Goal: Transaction & Acquisition: Purchase product/service

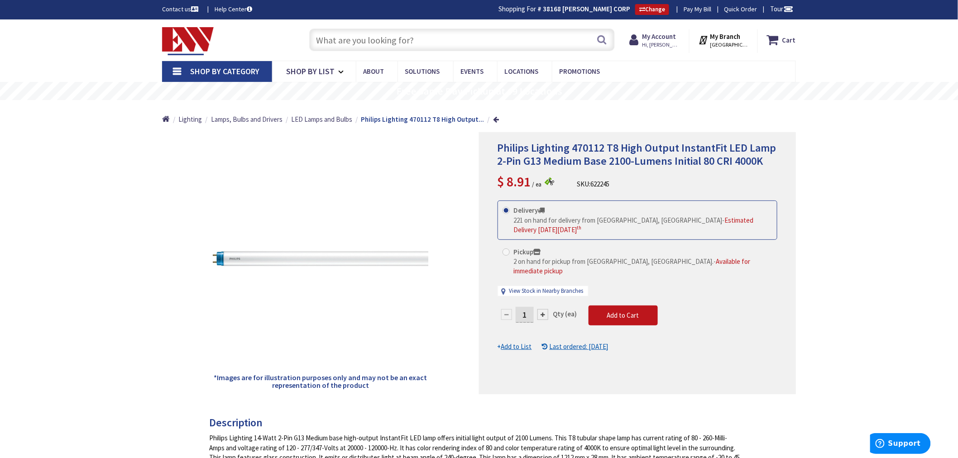
click at [335, 39] on input "text" at bounding box center [461, 40] width 305 height 23
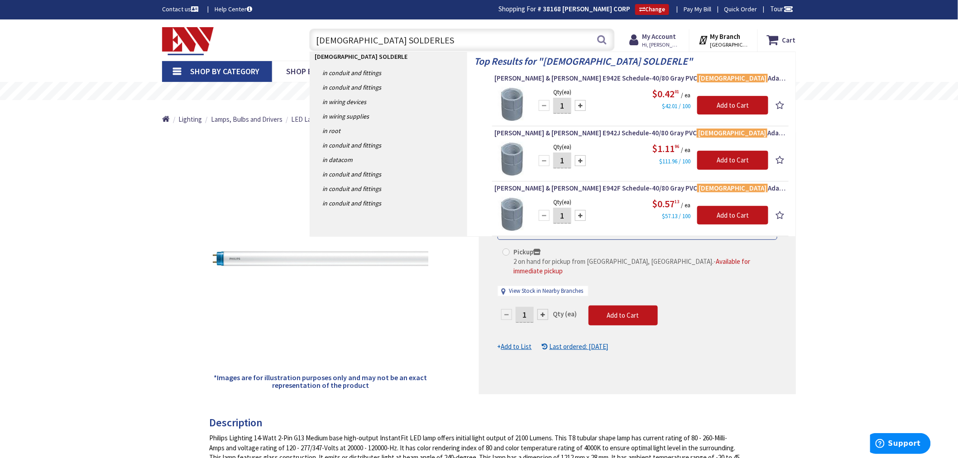
type input "FEMALE SOLDERLESS"
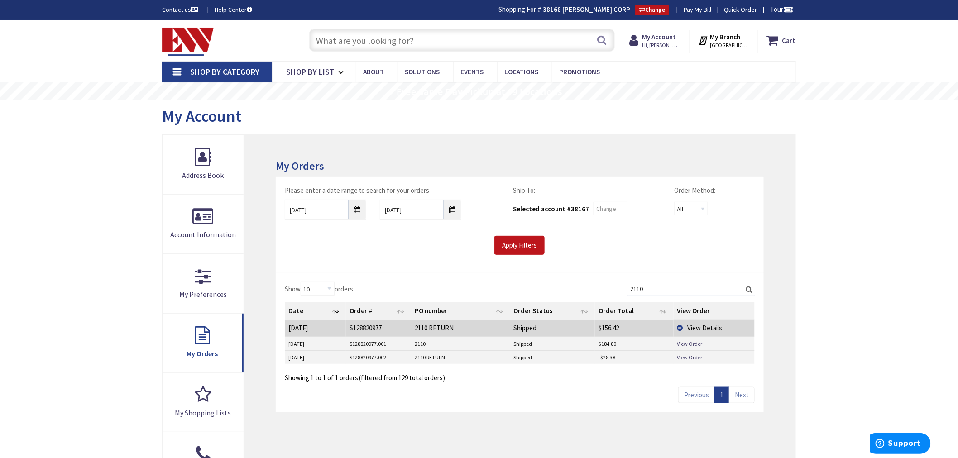
click at [357, 43] on input "text" at bounding box center [461, 40] width 305 height 23
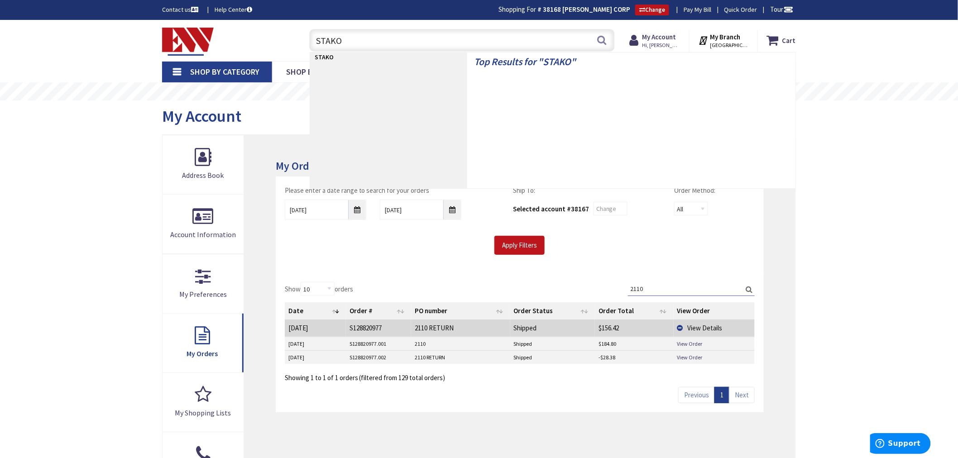
type input "STAKON"
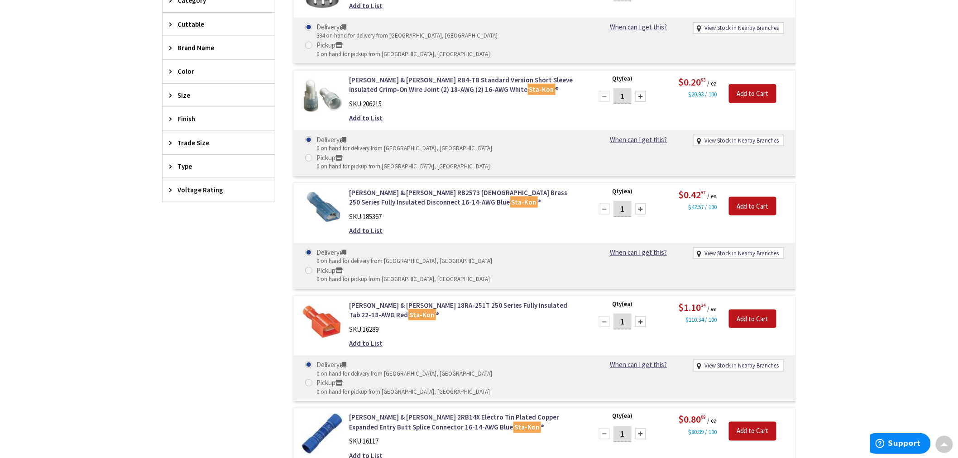
scroll to position [302, 0]
